Goal: Information Seeking & Learning: Find specific fact

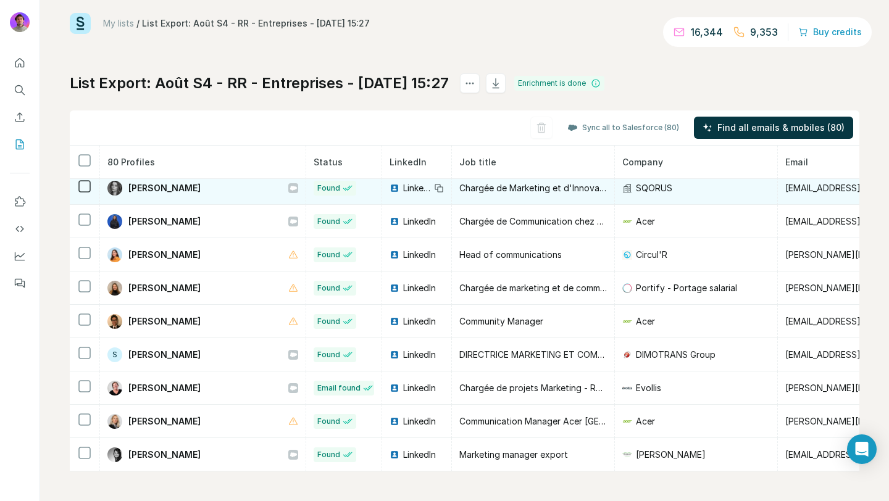
scroll to position [2003, 0]
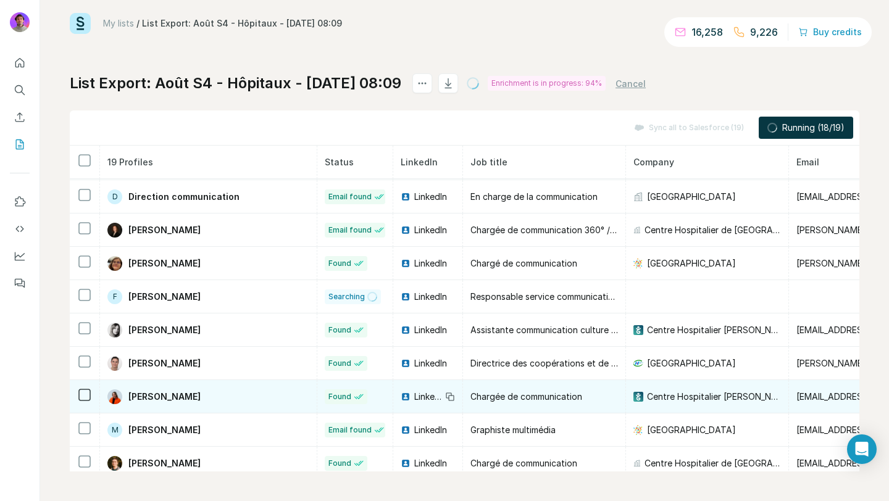
scroll to position [196, 0]
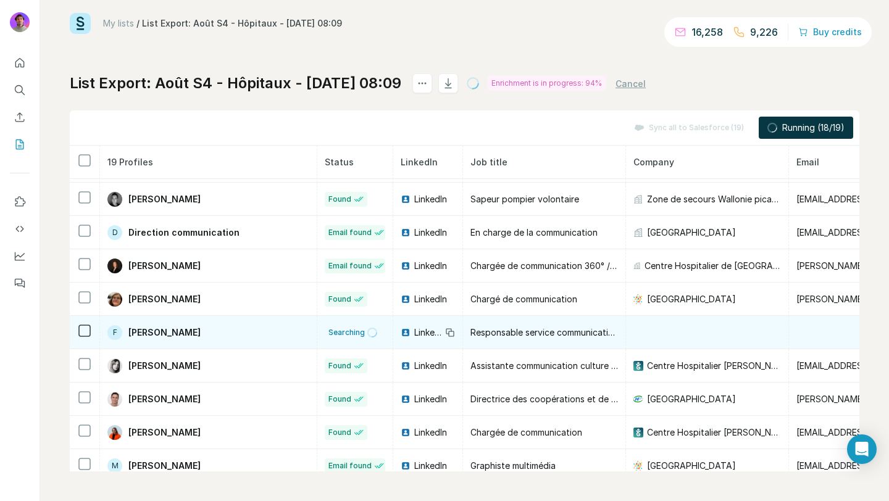
drag, startPoint x: 204, startPoint y: 332, endPoint x: 127, endPoint y: 331, distance: 76.6
click at [127, 331] on div "F Fanny Martinot" at bounding box center [208, 332] width 202 height 15
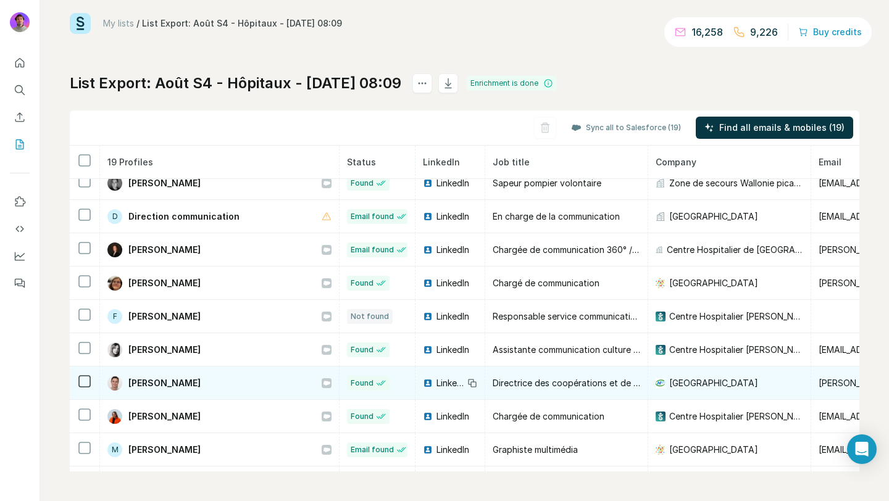
scroll to position [216, 0]
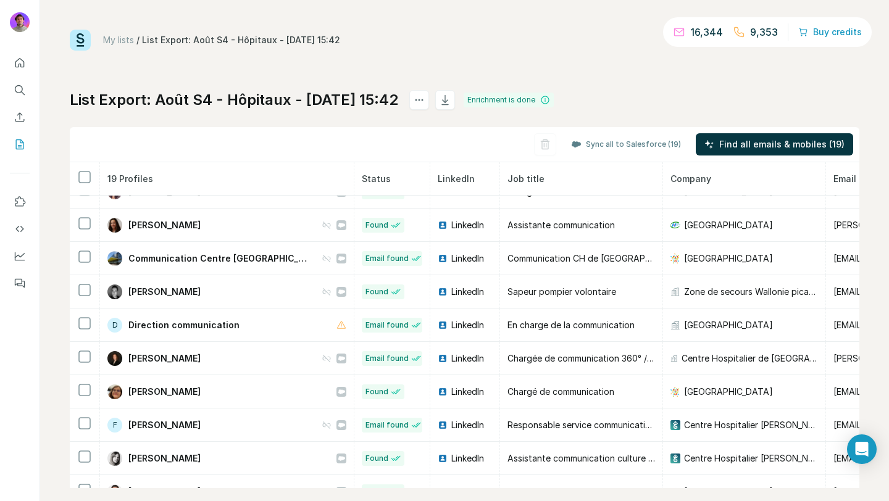
scroll to position [111, 0]
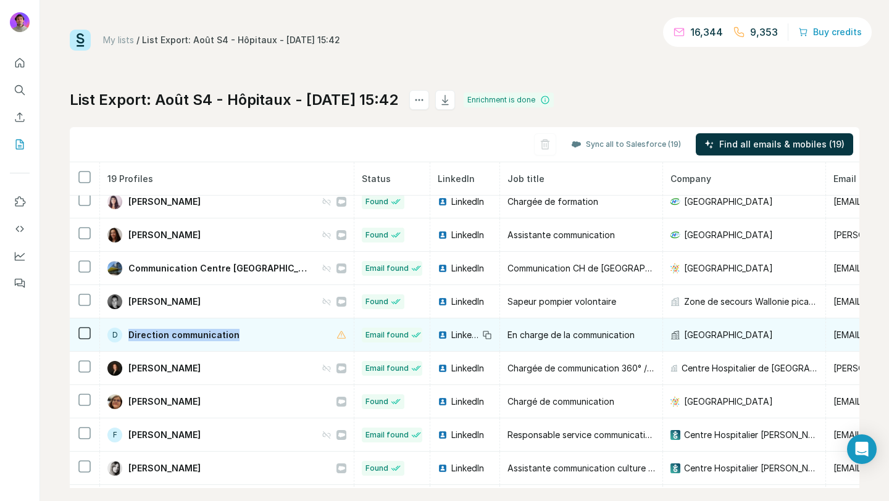
drag, startPoint x: 245, startPoint y: 336, endPoint x: 128, endPoint y: 326, distance: 117.1
click at [128, 326] on td "D Direction communication" at bounding box center [227, 335] width 254 height 33
copy span "Direction communication"
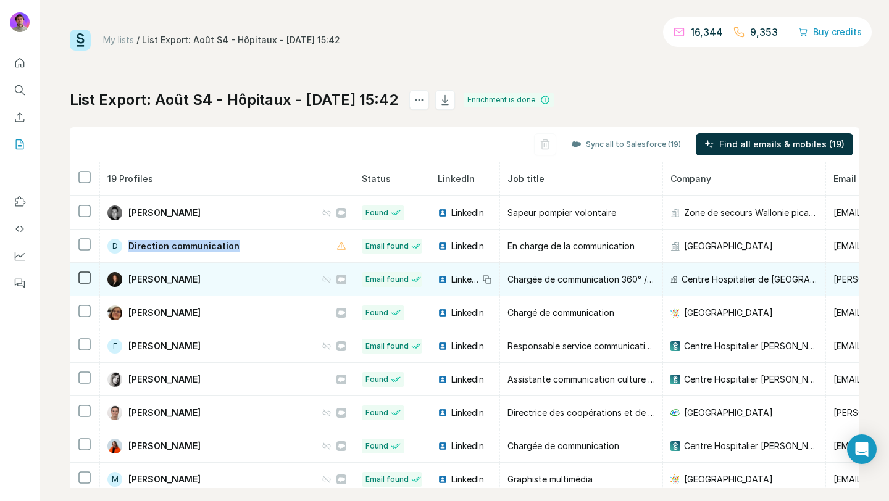
scroll to position [341, 0]
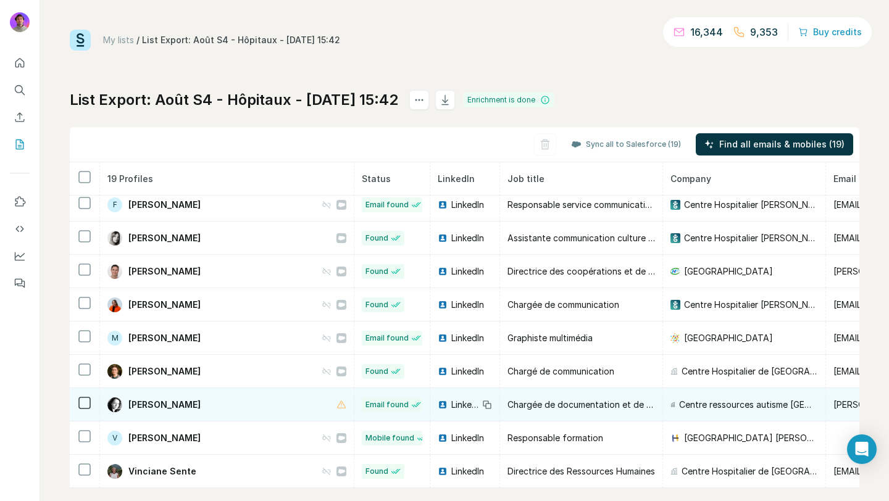
drag, startPoint x: 204, startPoint y: 405, endPoint x: 125, endPoint y: 407, distance: 79.1
click at [125, 407] on div "Stéphanie Vidal" at bounding box center [226, 405] width 239 height 15
copy div "Stéphanie Vidal"
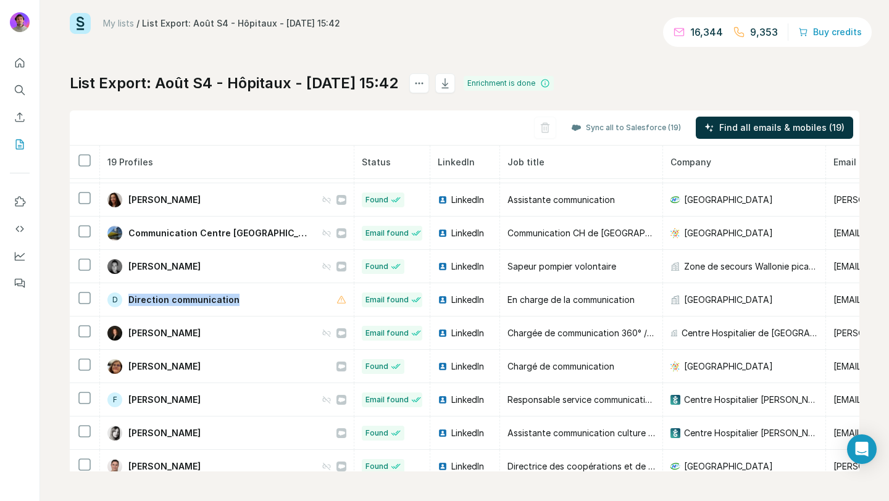
scroll to position [0, 0]
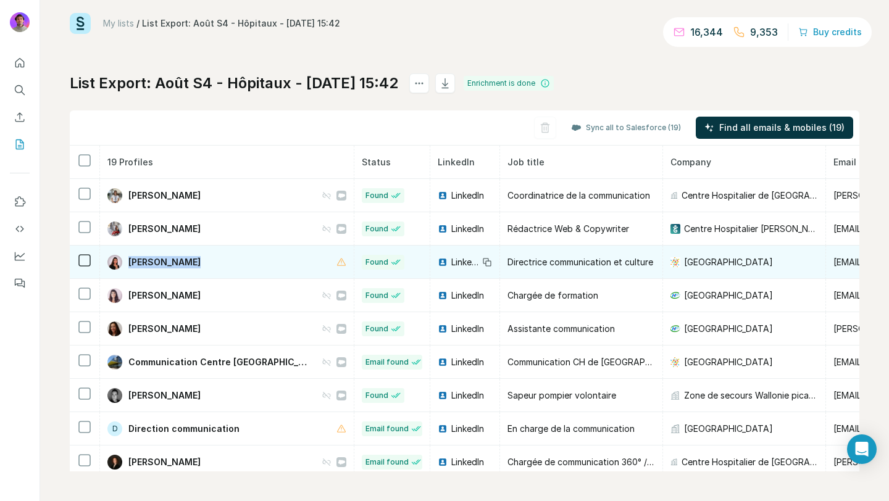
drag, startPoint x: 197, startPoint y: 263, endPoint x: 129, endPoint y: 262, distance: 67.9
click at [129, 262] on div "Amélie Andria" at bounding box center [226, 262] width 239 height 15
copy span "Amélie Andria"
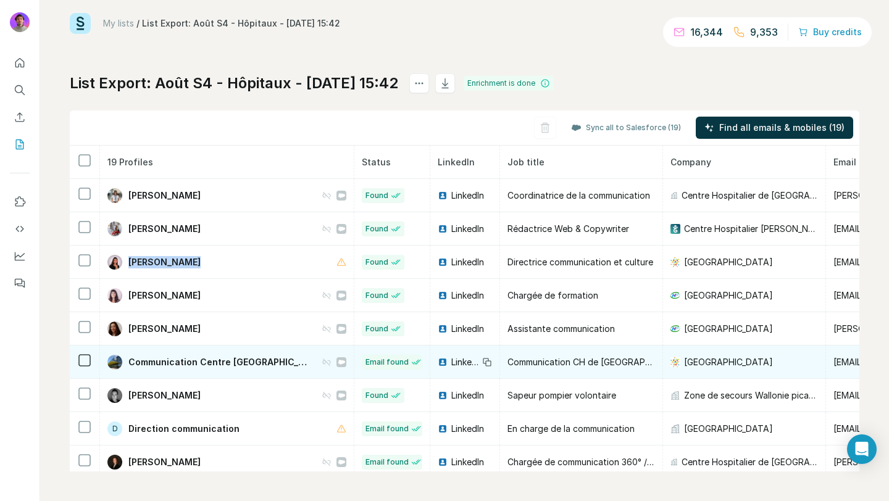
scroll to position [28, 0]
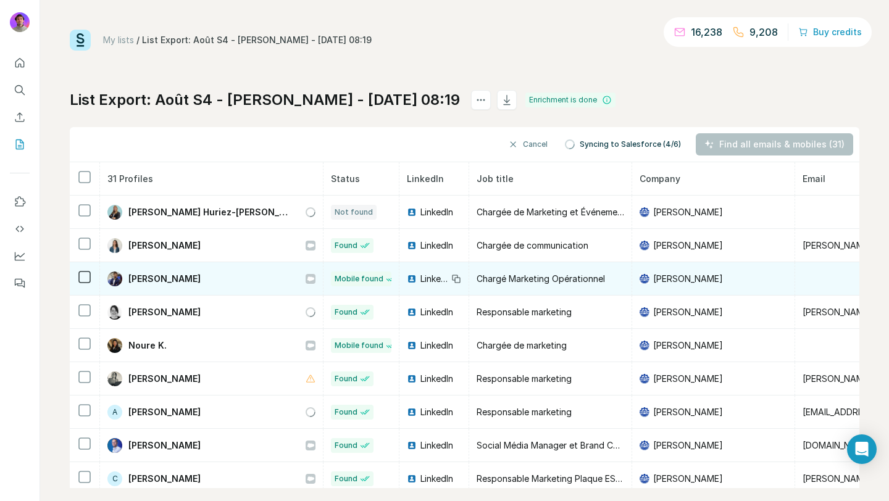
scroll to position [23, 0]
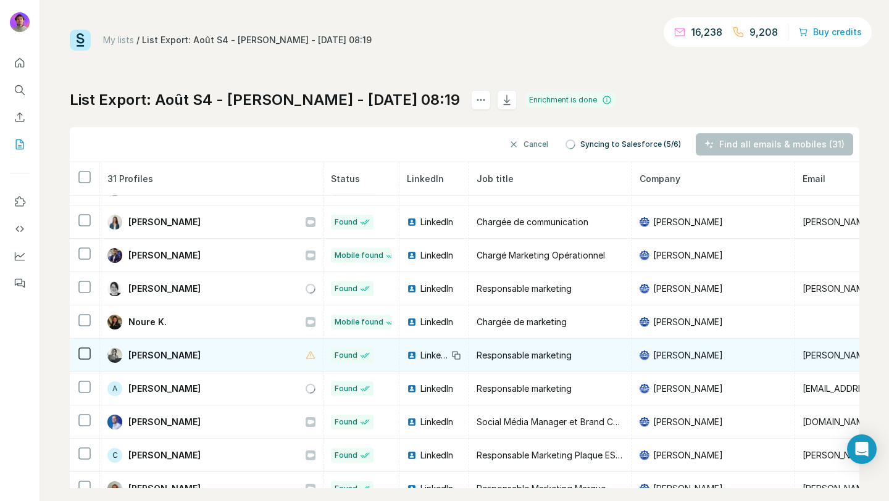
drag, startPoint x: 196, startPoint y: 355, endPoint x: 127, endPoint y: 355, distance: 68.5
click at [127, 355] on div "Sarah Lourenço" at bounding box center [211, 355] width 208 height 15
copy span "Sarah Lourenço"
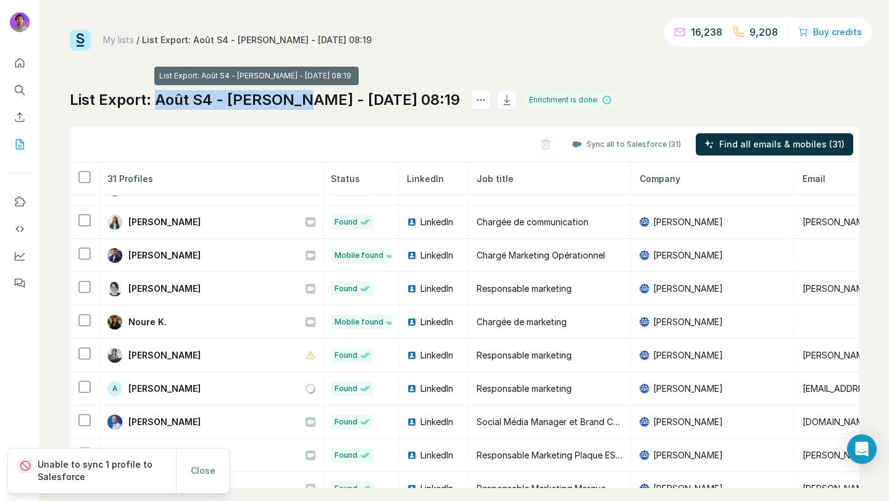
drag, startPoint x: 287, startPoint y: 103, endPoint x: 155, endPoint y: 100, distance: 132.2
click at [155, 100] on h1 "List Export: Août S4 - Emil Frey - 13/08/2025 08:19" at bounding box center [265, 100] width 390 height 20
copy h1 "Août S4 - Emil Frey"
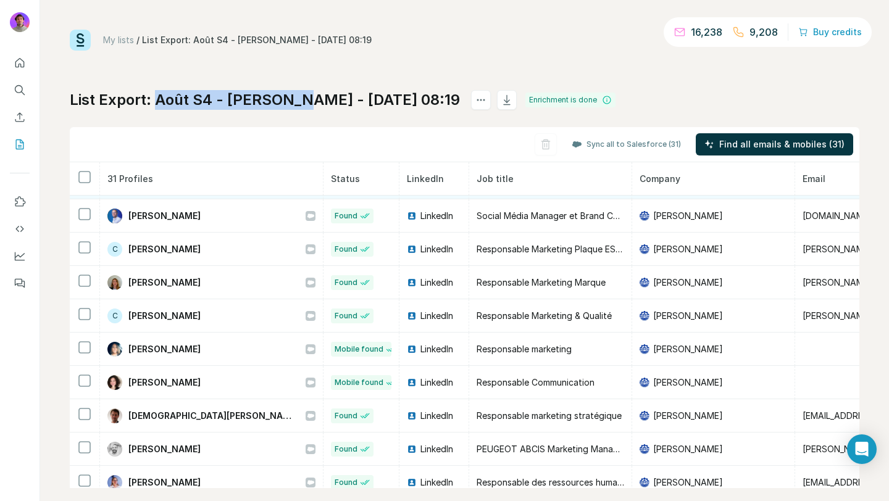
scroll to position [121, 0]
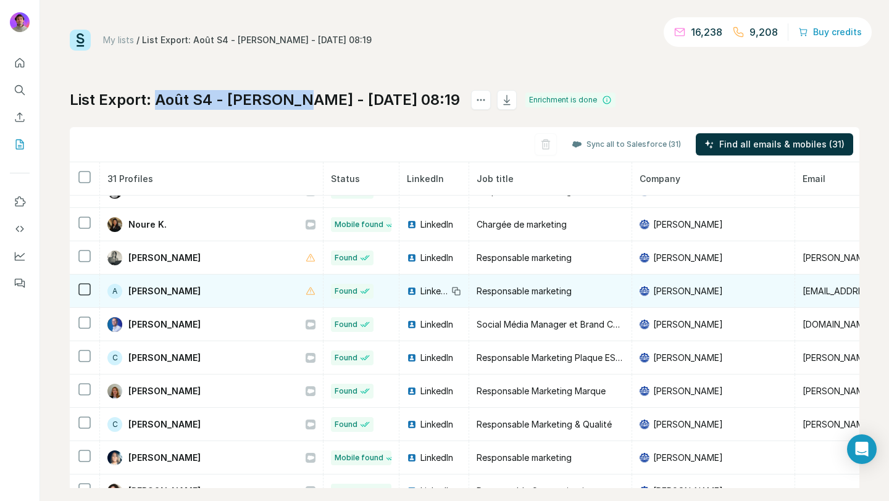
drag, startPoint x: 199, startPoint y: 291, endPoint x: 130, endPoint y: 292, distance: 69.2
click at [130, 292] on div "A Audrey Dupont" at bounding box center [211, 291] width 208 height 15
copy span "Audrey Dupont"
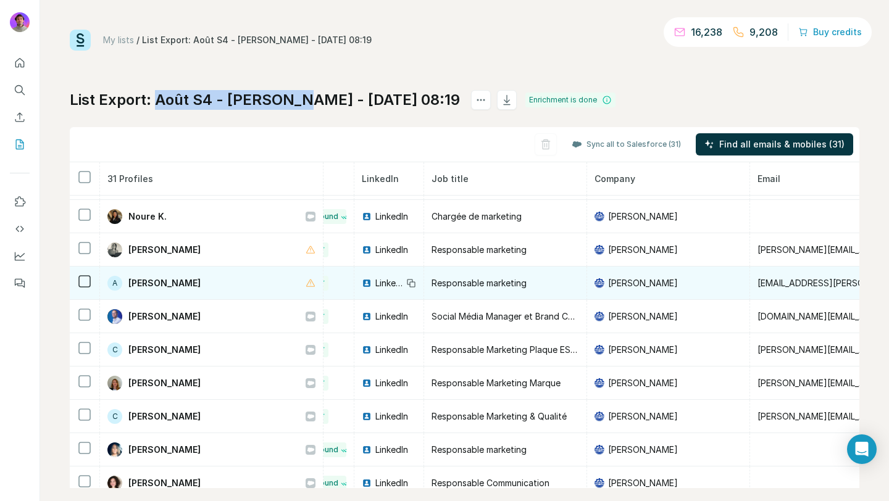
scroll to position [129, 46]
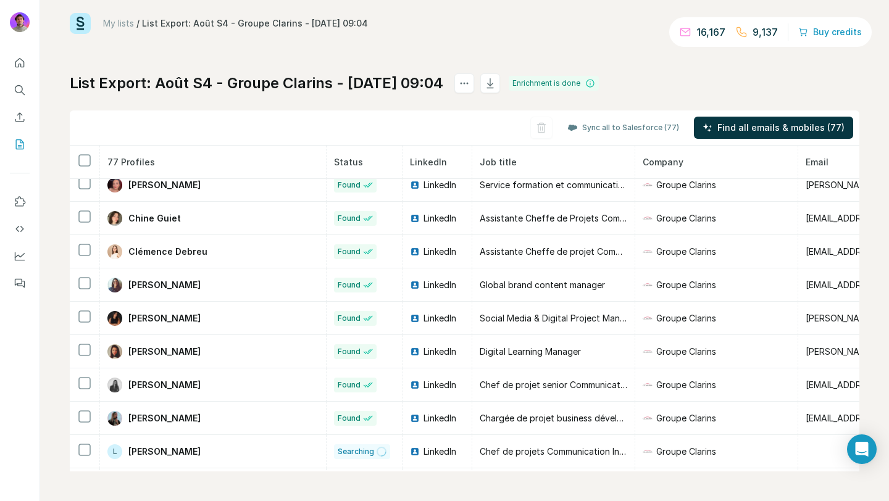
scroll to position [309, 0]
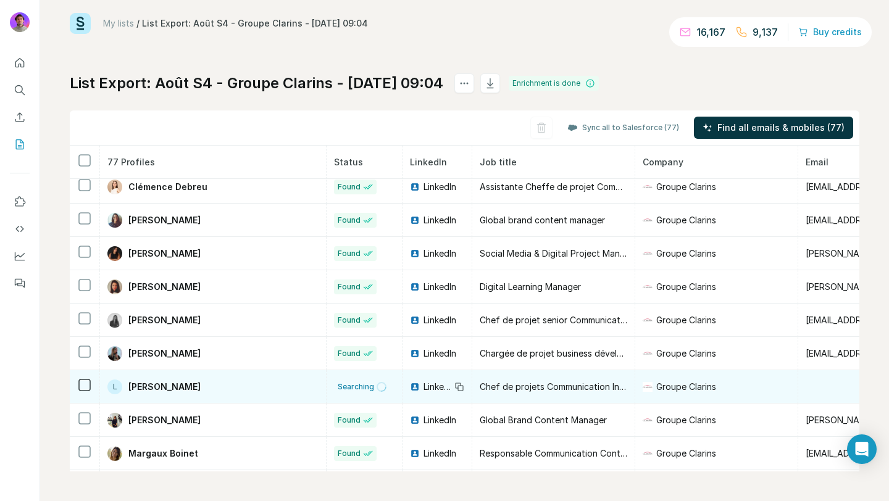
drag, startPoint x: 204, startPoint y: 387, endPoint x: 129, endPoint y: 387, distance: 75.3
click at [128, 387] on div "L Louisa Bonardi" at bounding box center [212, 387] width 211 height 15
copy span "Louisa Bonardi"
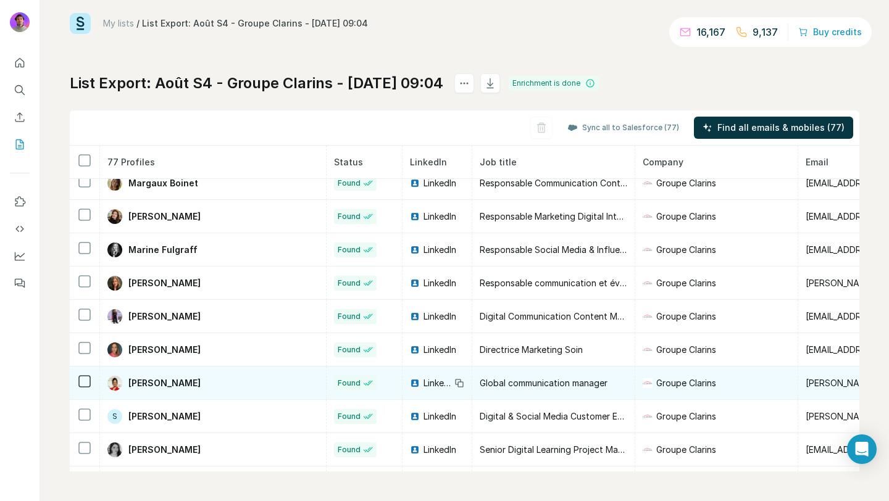
scroll to position [437, 0]
